Goal: Information Seeking & Learning: Learn about a topic

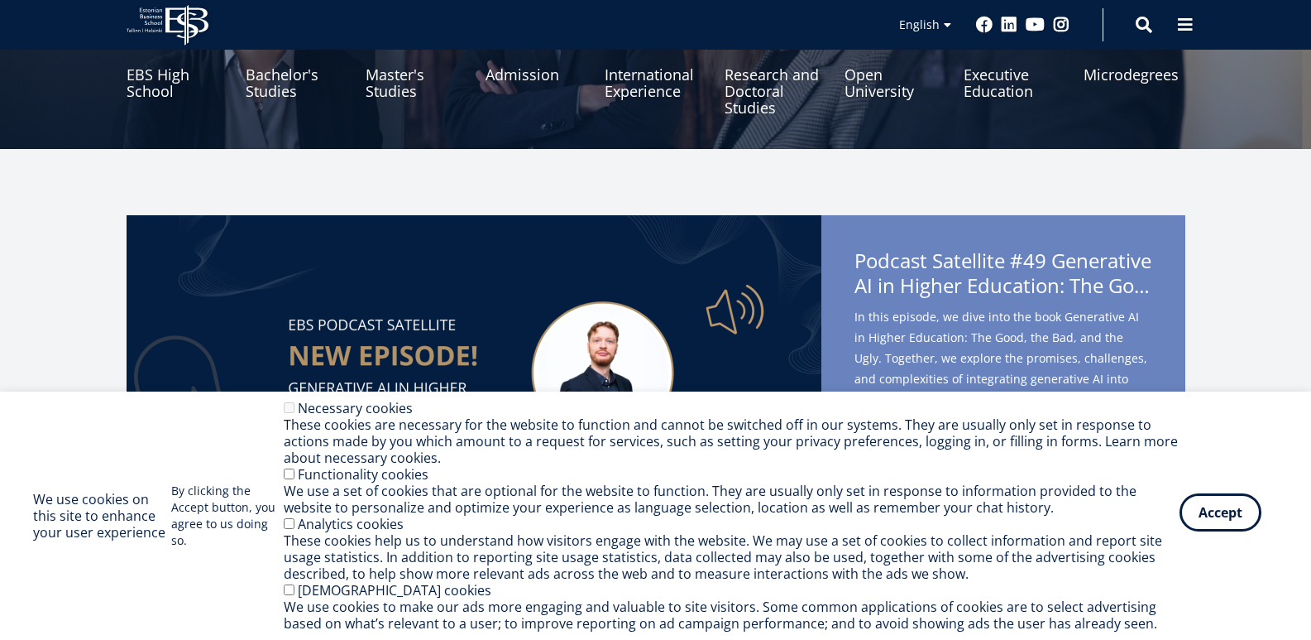
click at [1212, 526] on button "Accept" at bounding box center [1221, 512] width 82 height 38
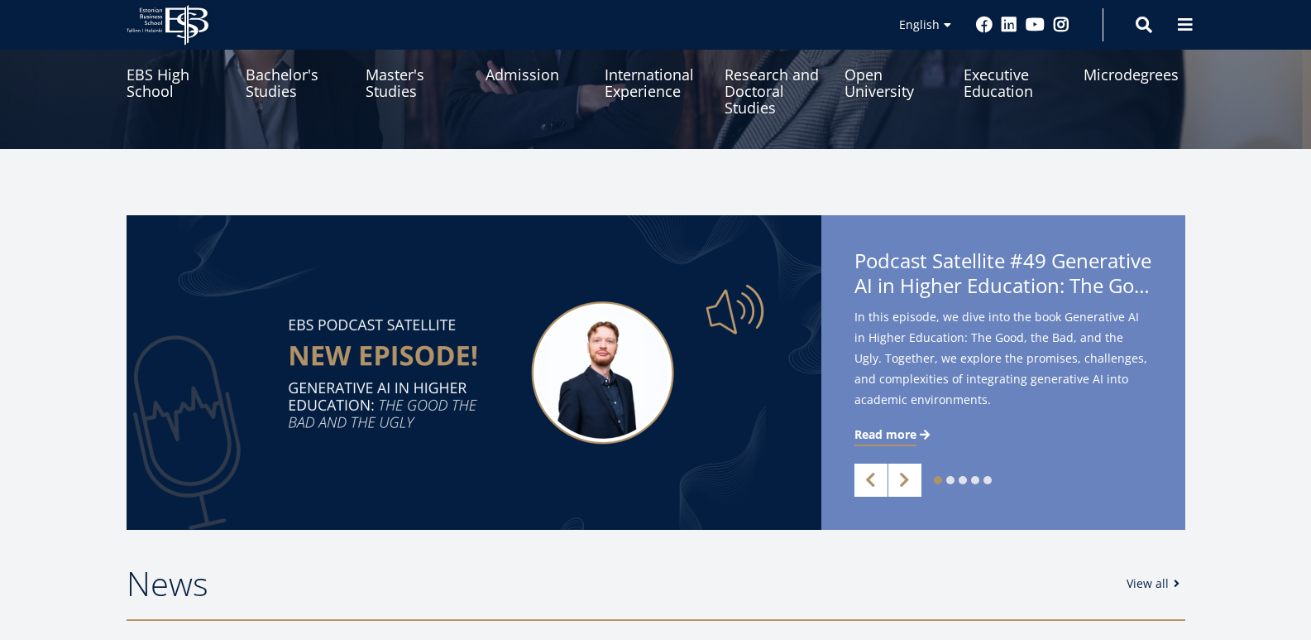
scroll to position [165, 0]
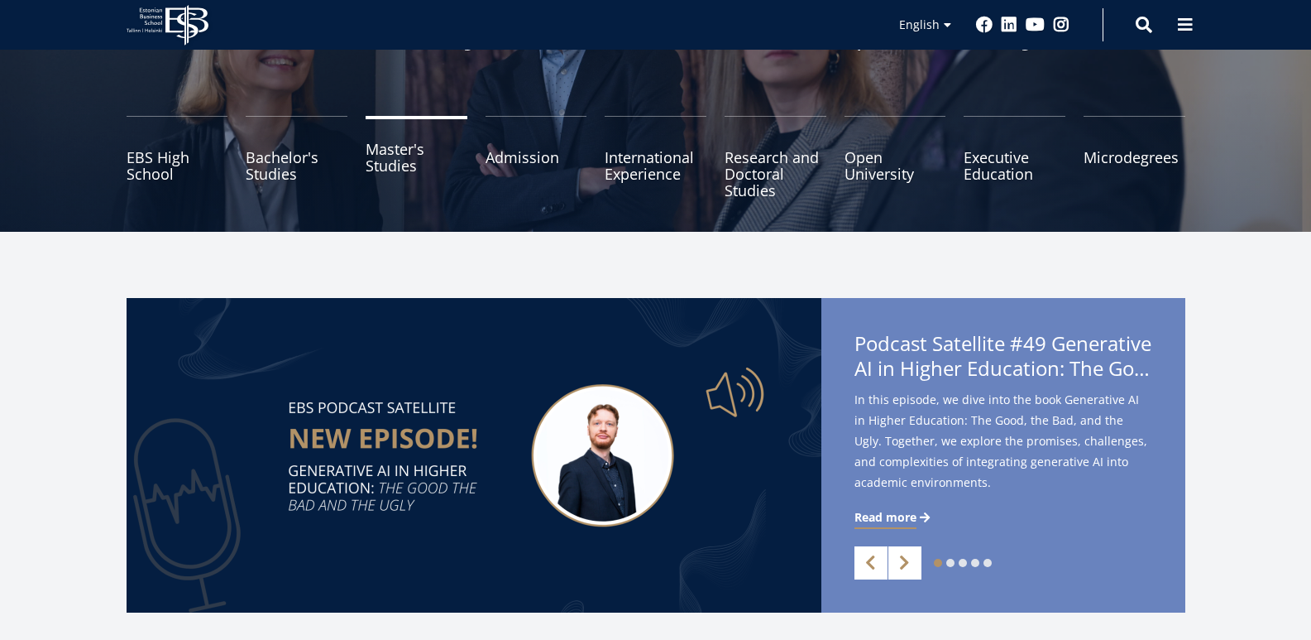
click at [387, 152] on link "Master's Studies" at bounding box center [417, 157] width 102 height 83
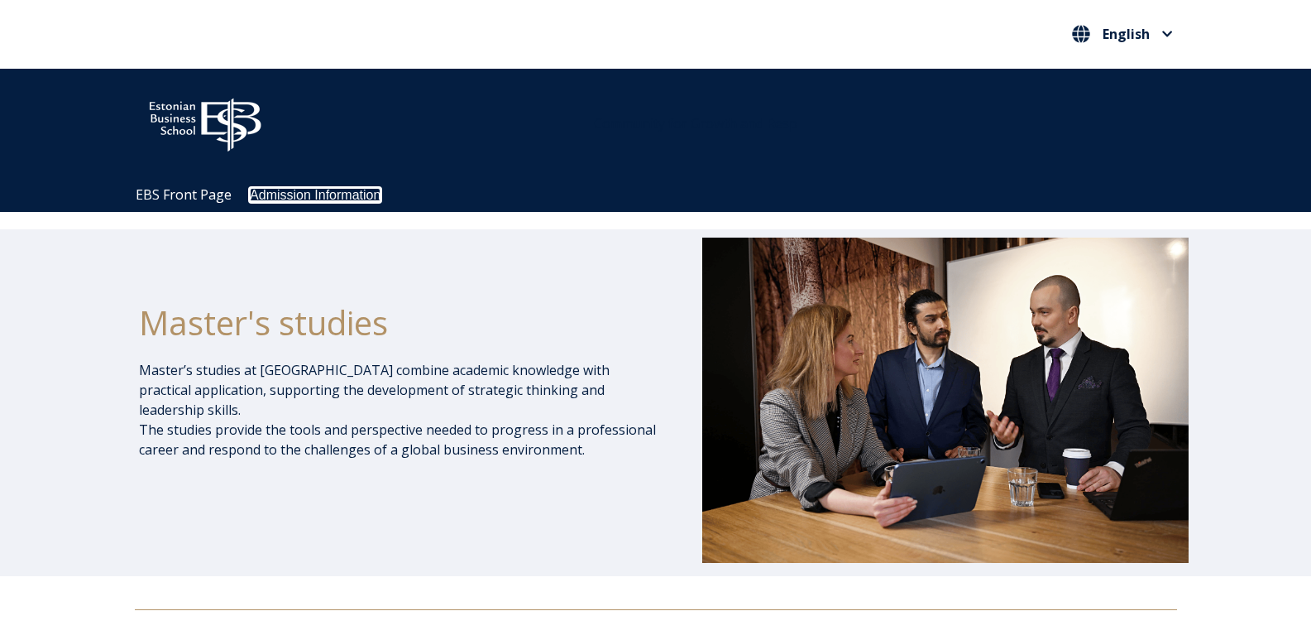
click at [281, 195] on link "Admission Information" at bounding box center [315, 195] width 131 height 14
